Goal: Task Accomplishment & Management: Manage account settings

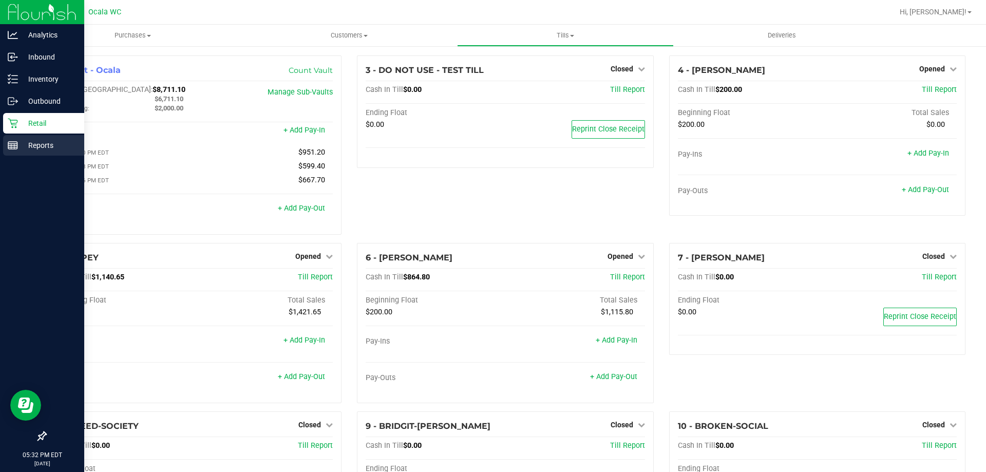
scroll to position [484, 0]
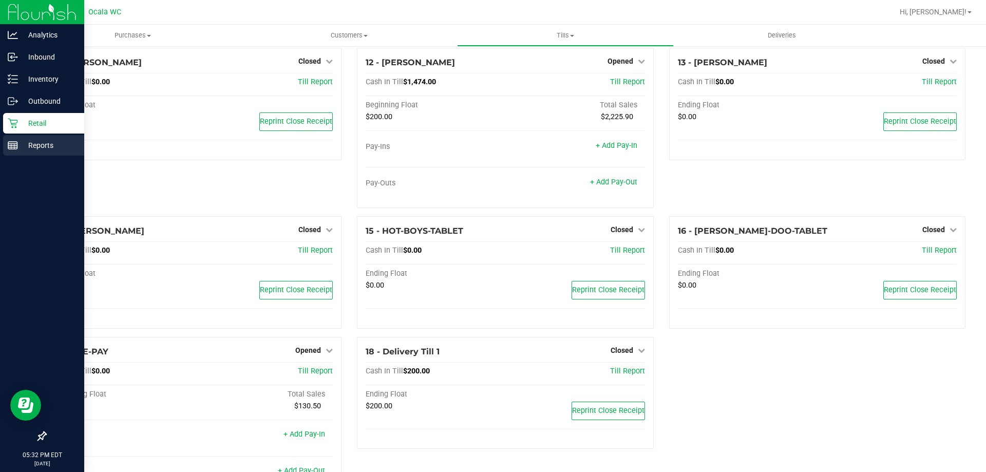
click at [25, 140] on p "Reports" at bounding box center [49, 145] width 62 height 12
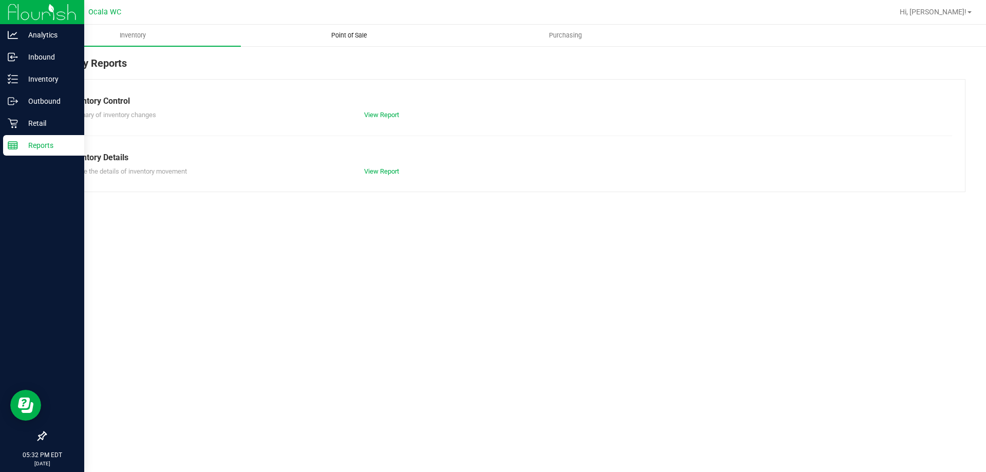
click at [353, 39] on span "Point of Sale" at bounding box center [350, 35] width 64 height 9
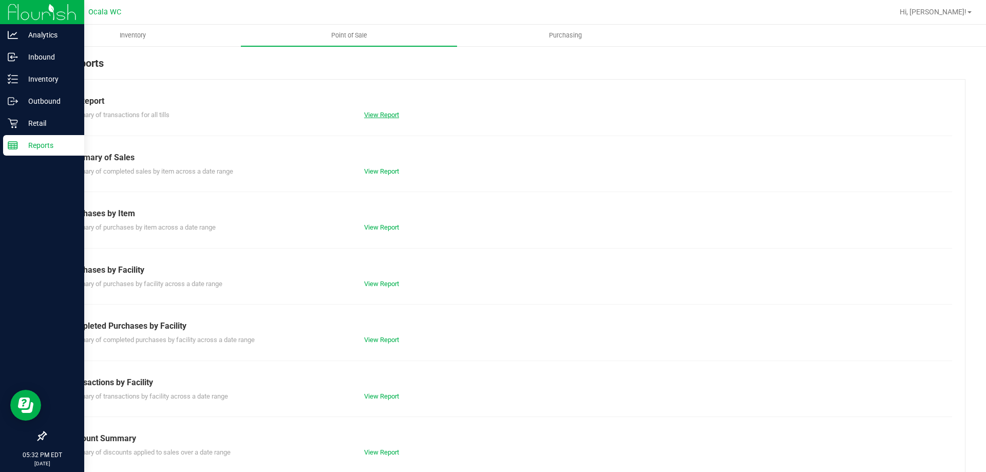
click at [382, 118] on link "View Report" at bounding box center [381, 115] width 35 height 8
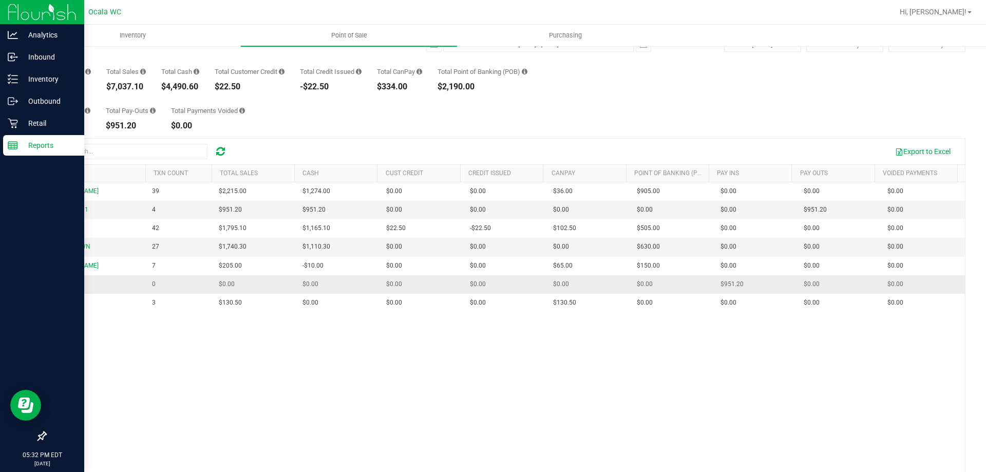
scroll to position [51, 0]
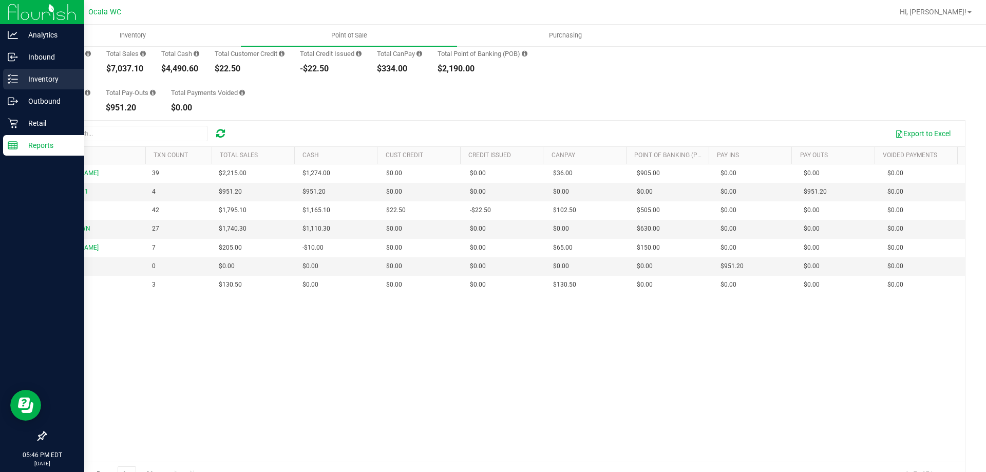
click at [16, 85] on div "Inventory" at bounding box center [43, 79] width 81 height 21
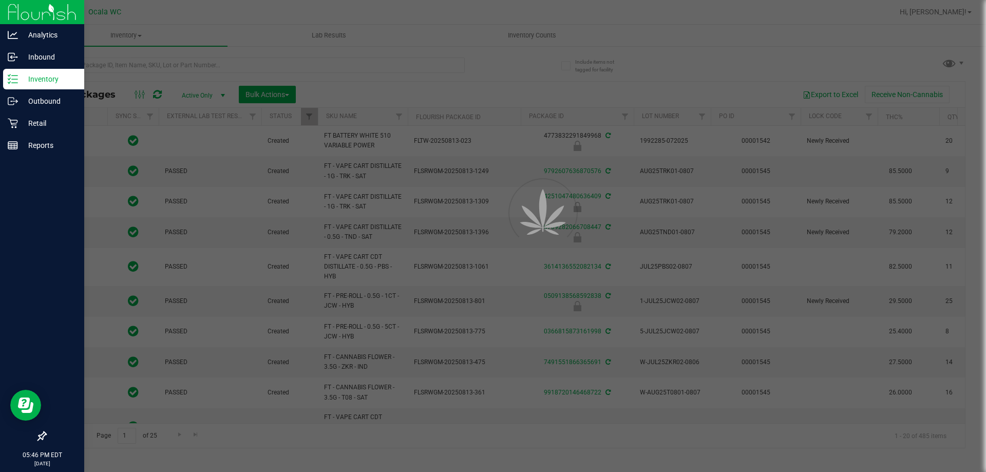
click at [167, 64] on div at bounding box center [493, 236] width 986 height 472
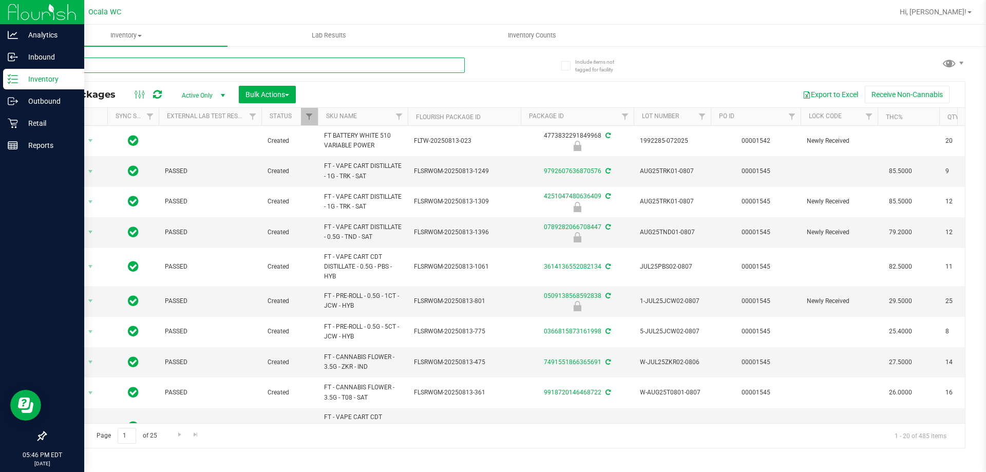
click at [167, 64] on input "text" at bounding box center [255, 65] width 420 height 15
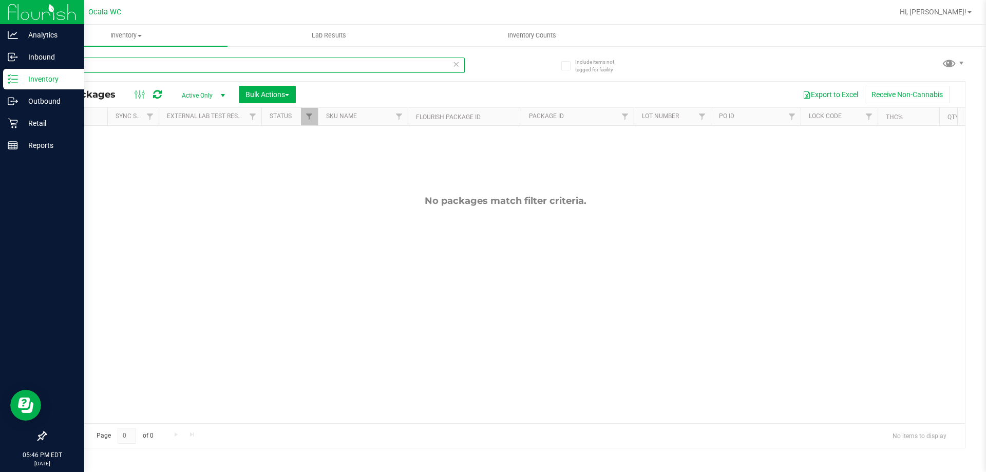
click at [90, 65] on input "ssy" at bounding box center [255, 65] width 420 height 15
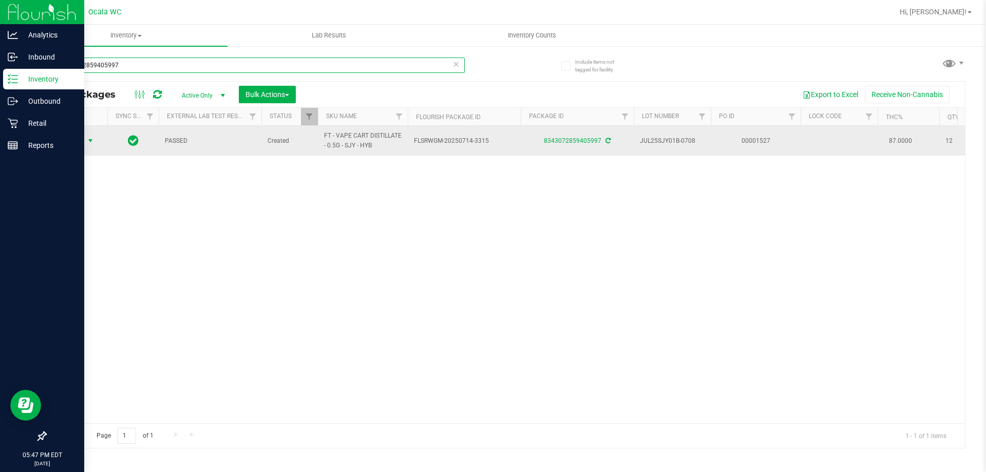
type input "8343072859405997"
click at [73, 141] on span "Action" at bounding box center [70, 141] width 28 height 14
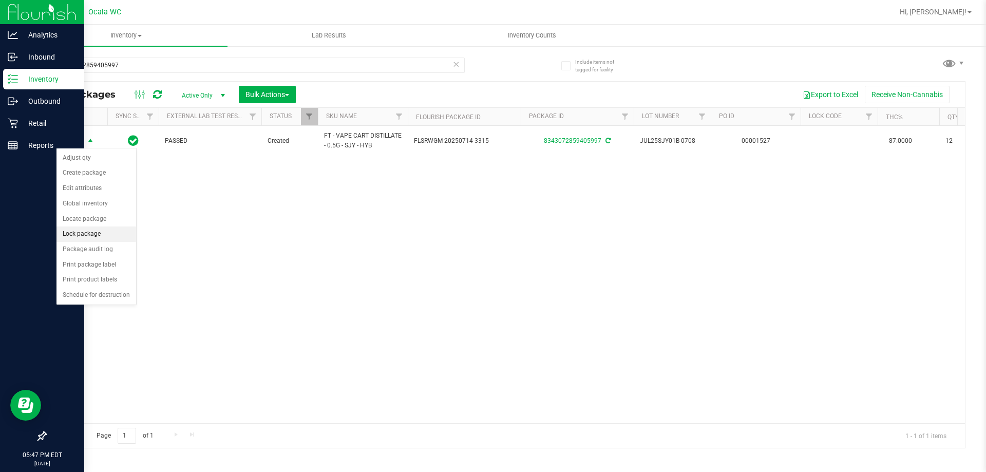
click at [85, 233] on li "Lock package" at bounding box center [97, 234] width 80 height 15
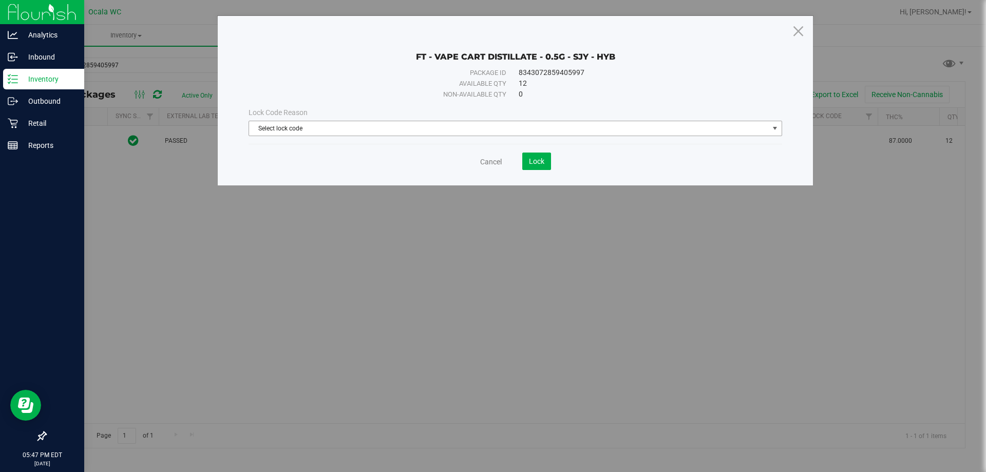
click at [355, 128] on span "Select lock code" at bounding box center [509, 128] width 520 height 14
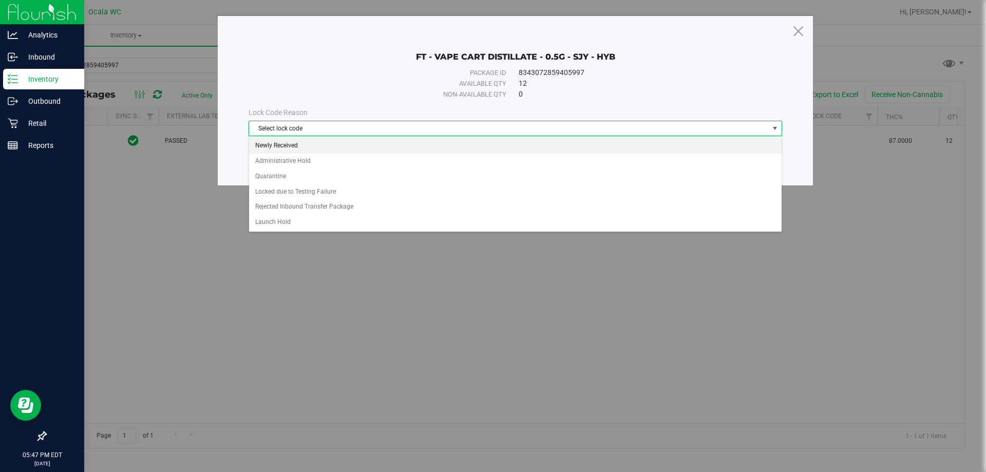
click at [280, 149] on li "Newly Received" at bounding box center [515, 145] width 533 height 15
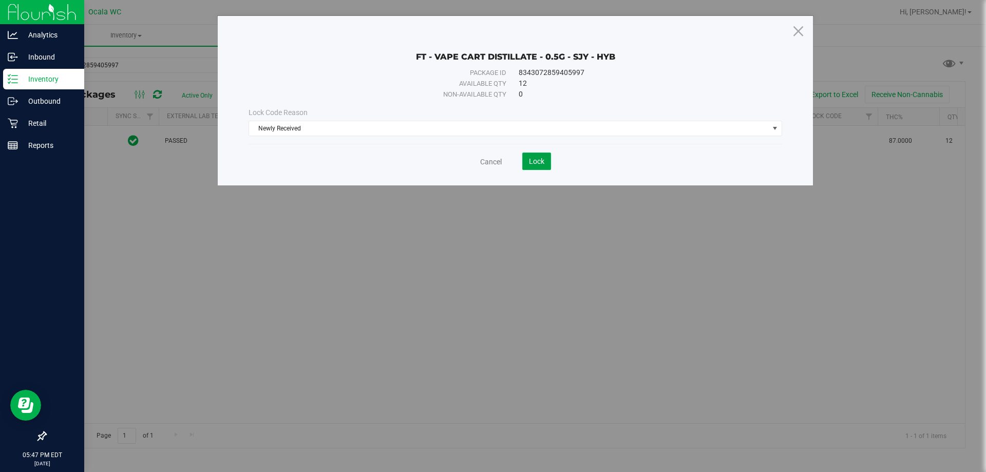
click at [539, 159] on span "Lock" at bounding box center [536, 161] width 15 height 8
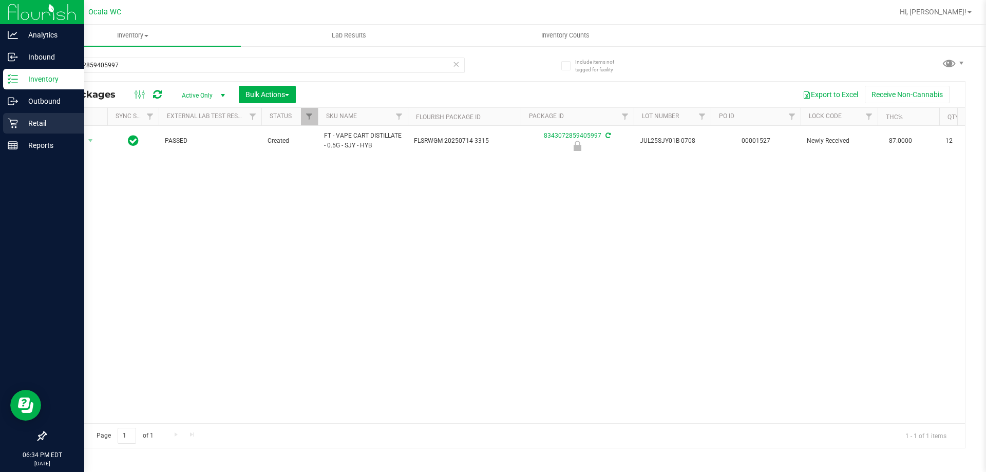
click at [10, 123] on icon at bounding box center [13, 123] width 10 height 10
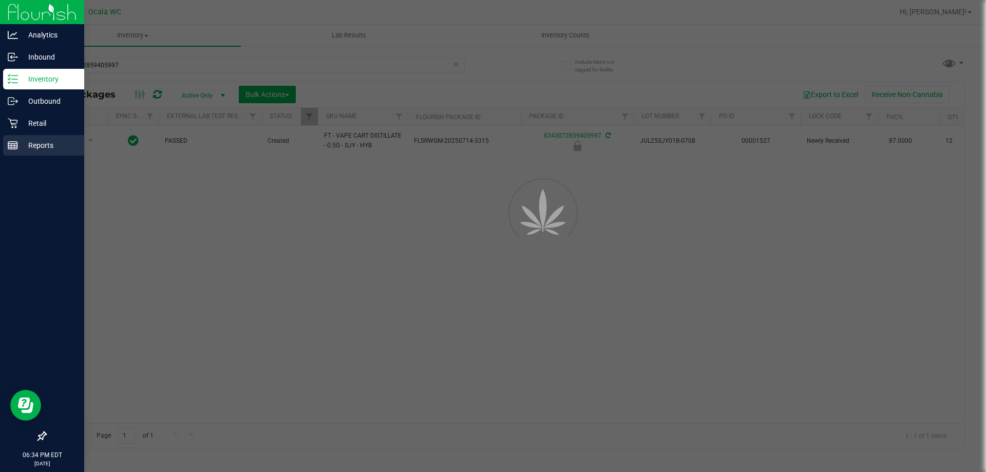
click at [16, 154] on div "Reports" at bounding box center [43, 145] width 81 height 21
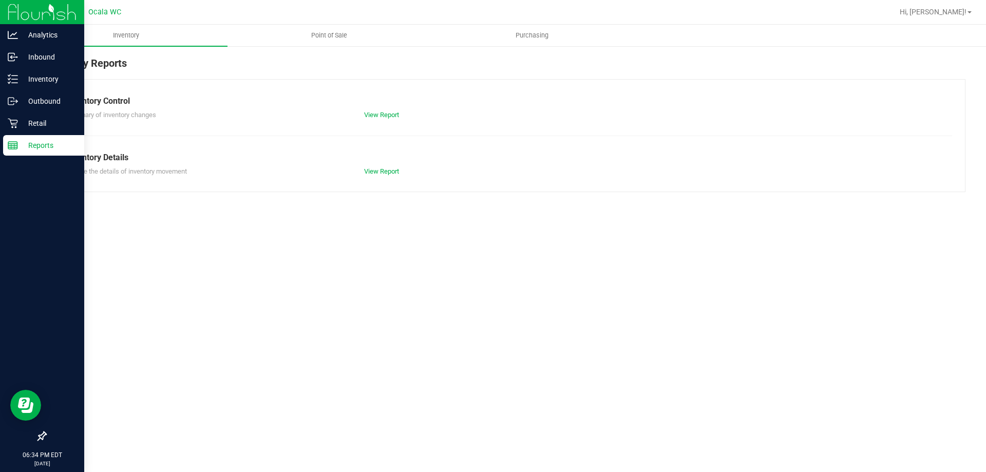
click at [17, 154] on div "Reports" at bounding box center [43, 145] width 81 height 21
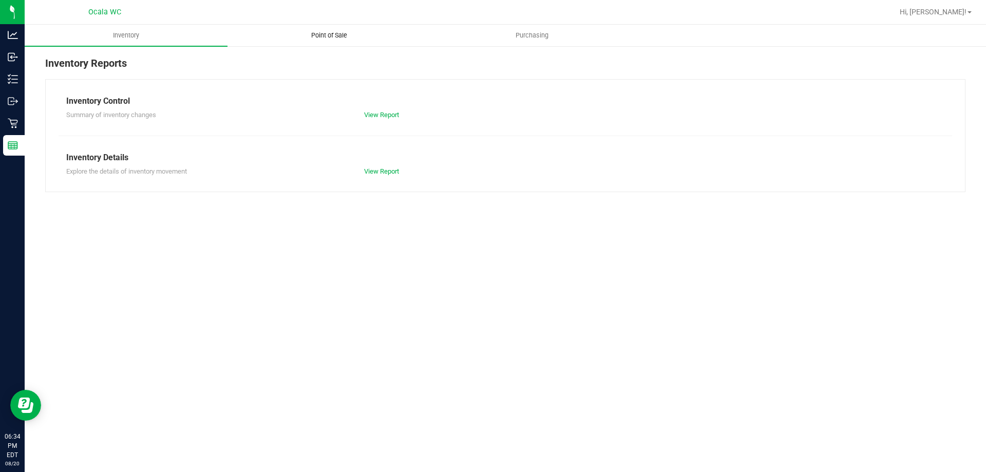
click at [326, 27] on uib-tab-heading "Point of Sale" at bounding box center [329, 35] width 202 height 21
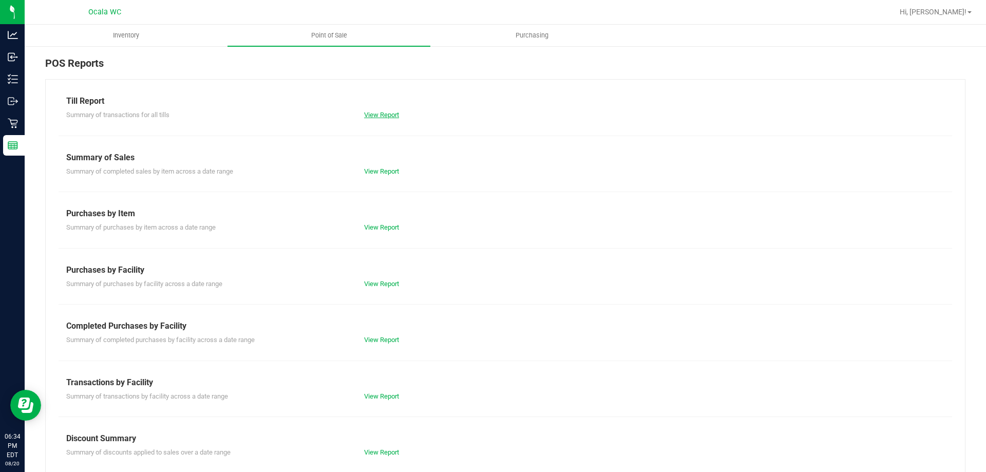
click at [389, 112] on link "View Report" at bounding box center [381, 115] width 35 height 8
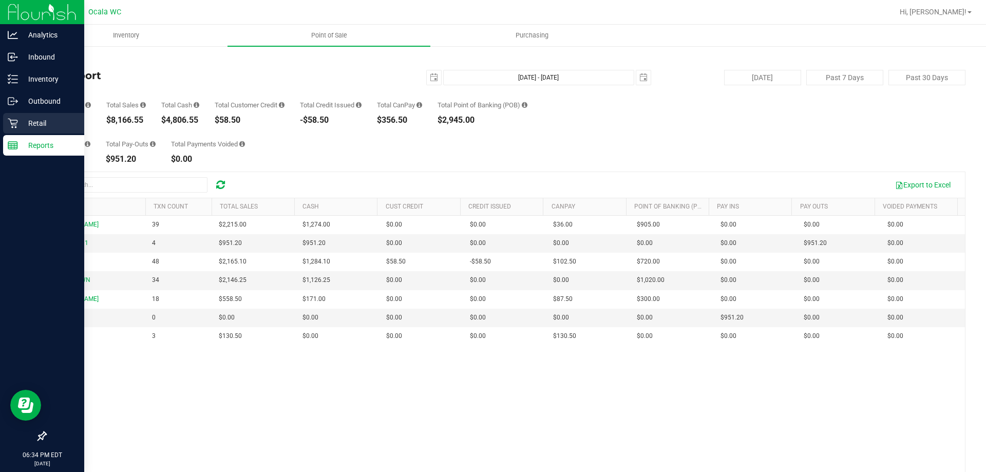
click at [14, 124] on icon at bounding box center [13, 123] width 10 height 10
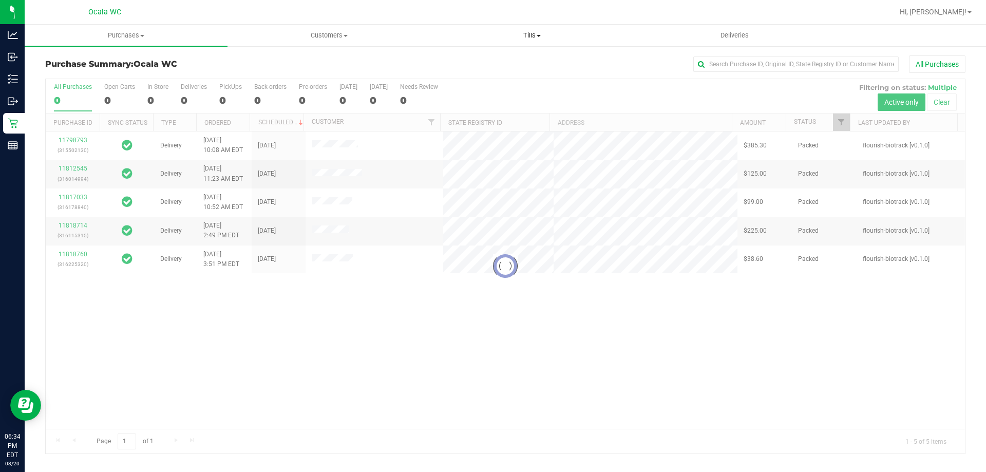
click at [531, 29] on uib-tab-heading "Tills Manage tills Reconcile e-payments" at bounding box center [532, 35] width 202 height 21
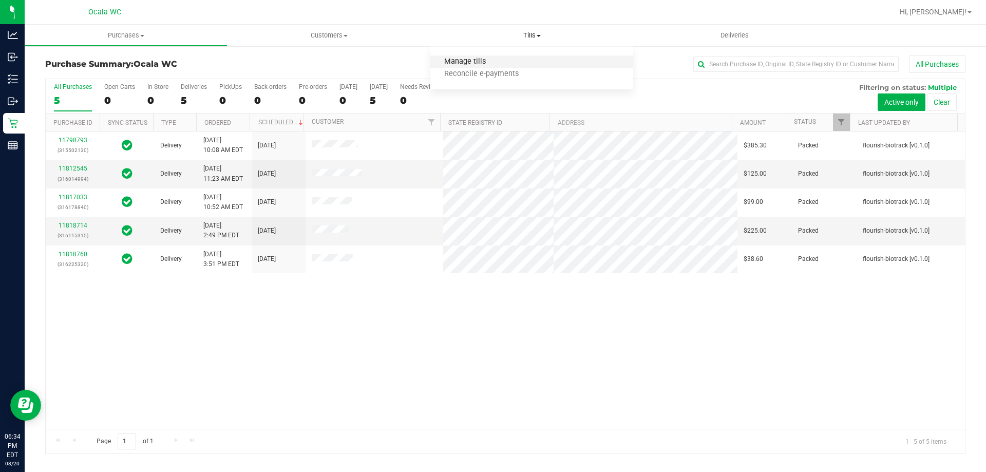
click at [479, 61] on span "Manage tills" at bounding box center [465, 62] width 69 height 9
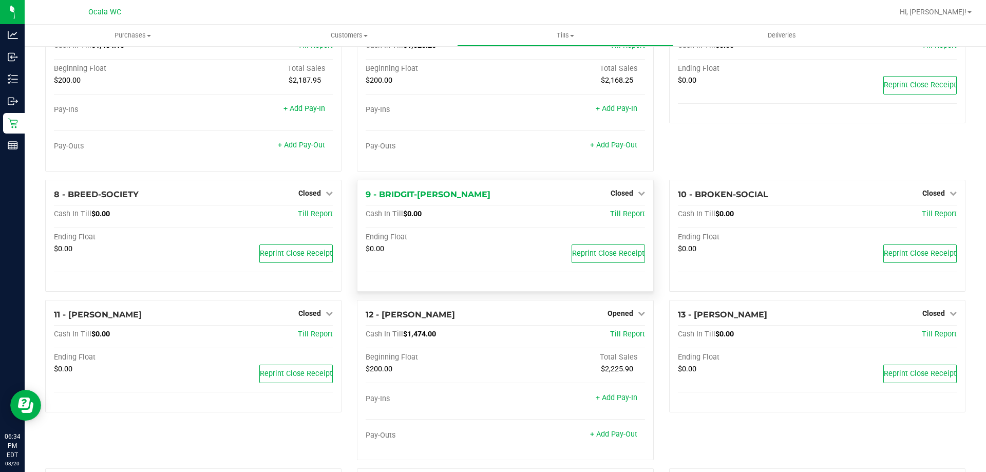
scroll to position [257, 0]
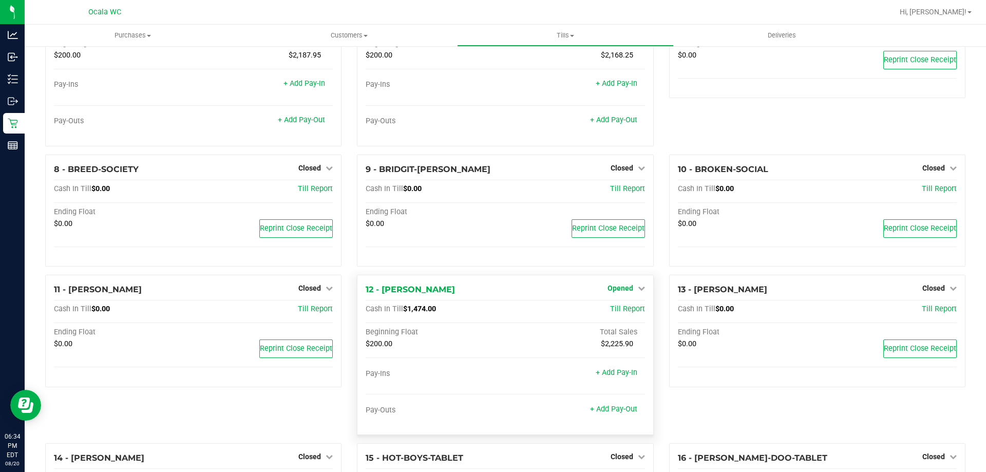
click at [617, 291] on span "Opened" at bounding box center [621, 288] width 26 height 8
click at [611, 312] on link "Close Till" at bounding box center [622, 310] width 28 height 8
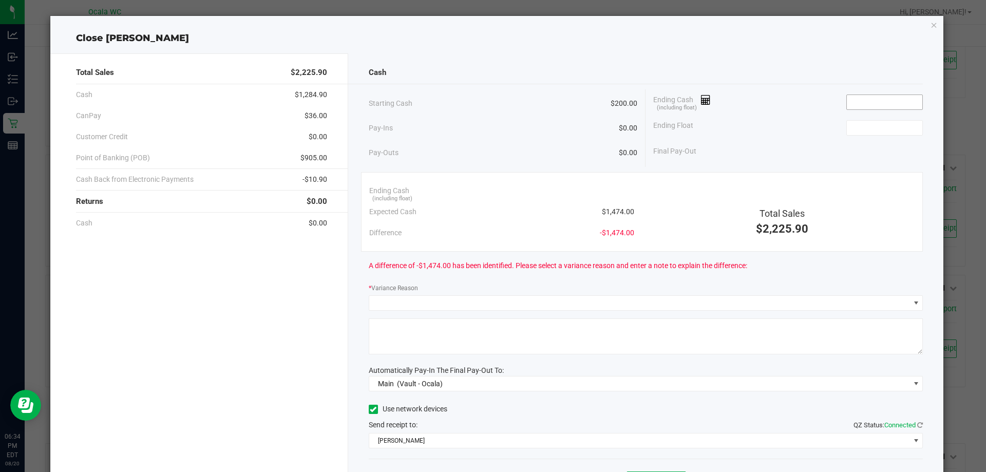
click at [882, 108] on input at bounding box center [885, 102] width 76 height 14
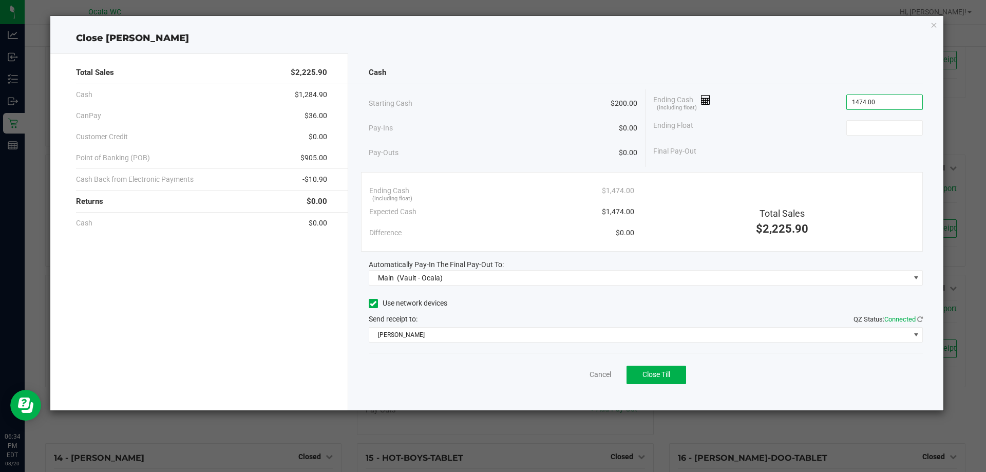
type input "$1,474.00"
click at [823, 107] on div "Ending Cash (including float) $1,474.00" at bounding box center [789, 102] width 270 height 26
click at [877, 130] on input at bounding box center [885, 128] width 76 height 14
type input "$200.00"
click at [808, 115] on div "Ending Float $200.00" at bounding box center [789, 128] width 270 height 26
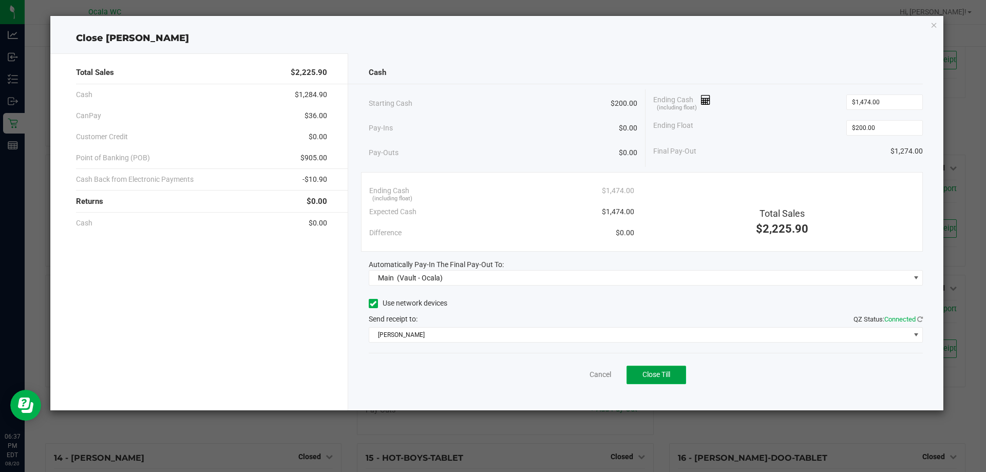
click at [665, 372] on span "Close Till" at bounding box center [657, 374] width 28 height 8
click at [590, 374] on link "Dismiss" at bounding box center [578, 374] width 25 height 11
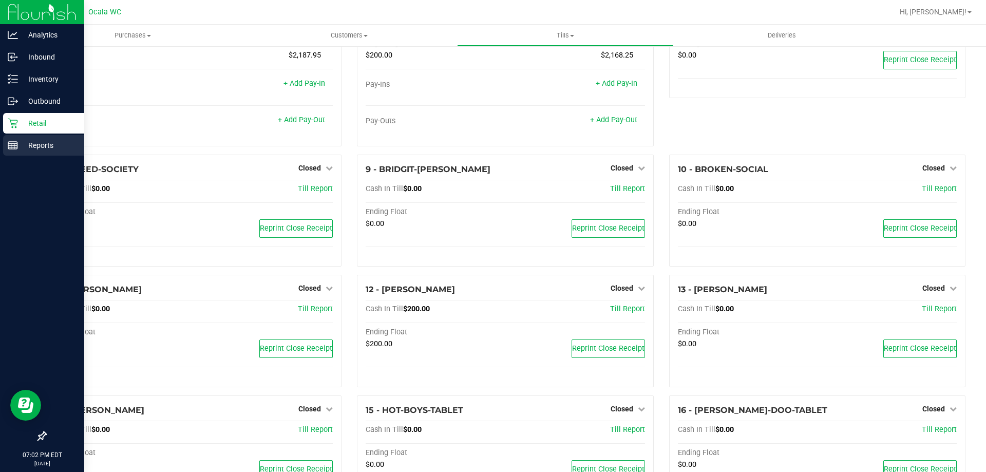
click at [18, 150] on p "Reports" at bounding box center [49, 145] width 62 height 12
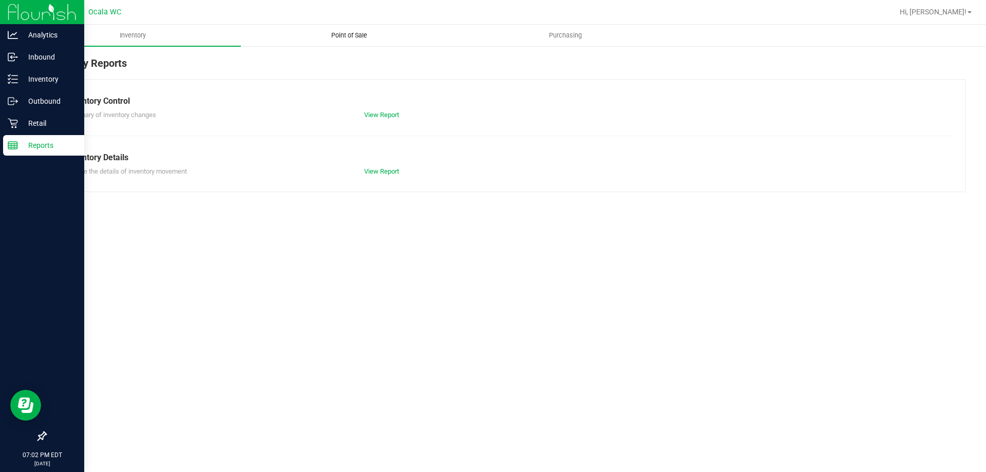
drag, startPoint x: 346, startPoint y: 48, endPoint x: 346, endPoint y: 37, distance: 10.8
click at [346, 37] on span "Point of Sale" at bounding box center [350, 35] width 64 height 9
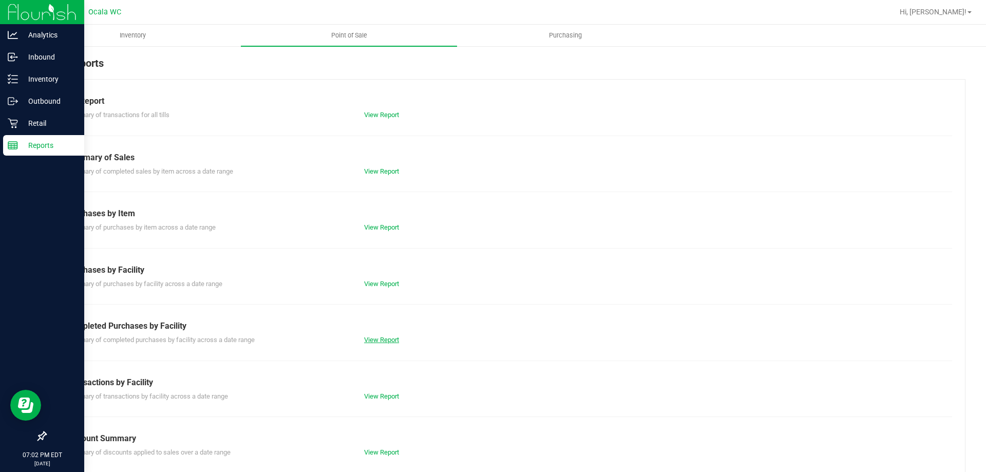
click at [376, 337] on link "View Report" at bounding box center [381, 340] width 35 height 8
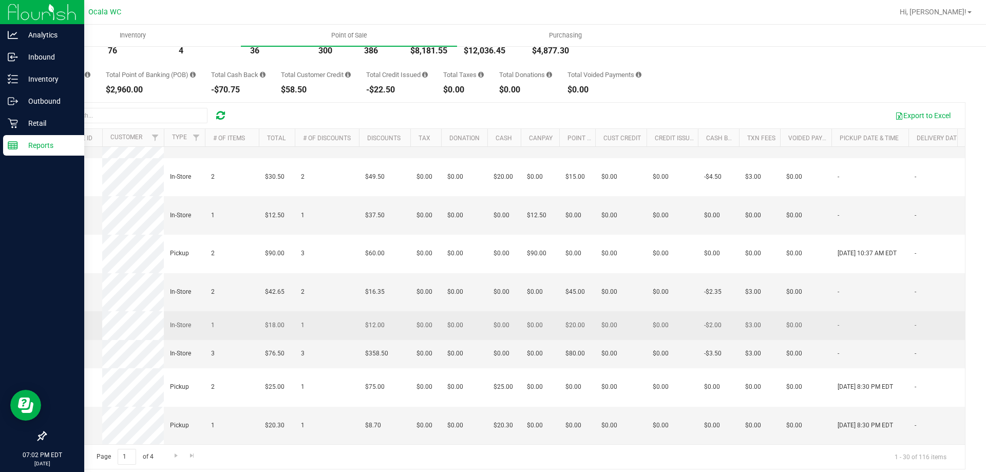
scroll to position [77, 0]
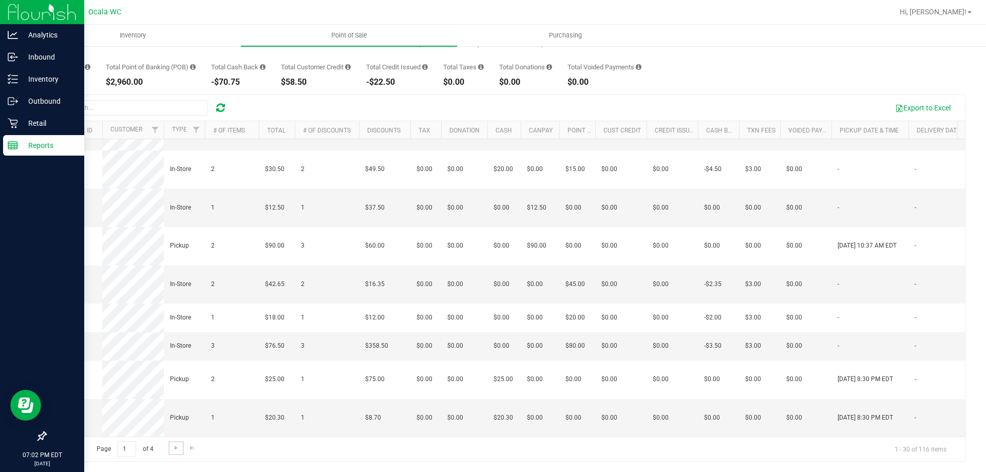
click at [176, 452] on link "Go to the next page" at bounding box center [176, 448] width 15 height 14
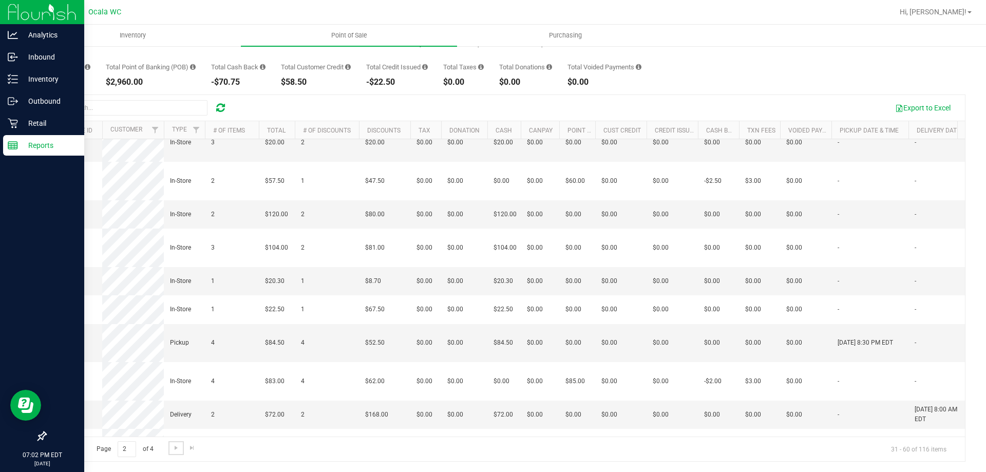
scroll to position [411, 0]
